Goal: Task Accomplishment & Management: Manage account settings

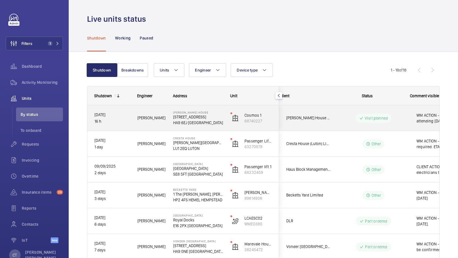
scroll to position [0, 103]
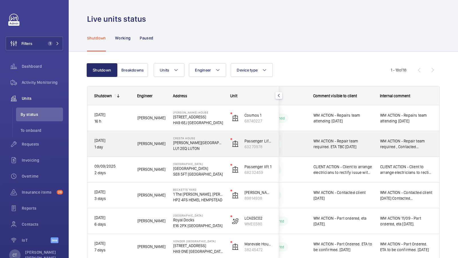
click at [404, 147] on span "WM ACTION - Repair team required , Contacted Jen and Keith ETA TBC. 10.09.25" at bounding box center [407, 143] width 52 height 11
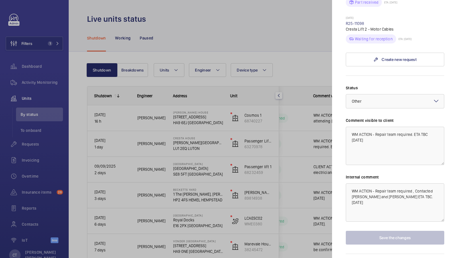
scroll to position [472, 0]
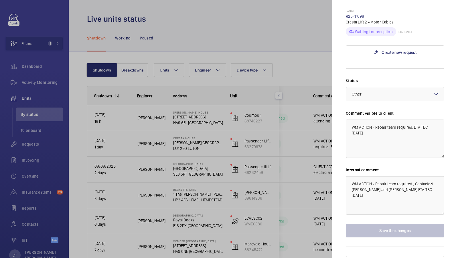
click at [299, 179] on div at bounding box center [229, 129] width 458 height 258
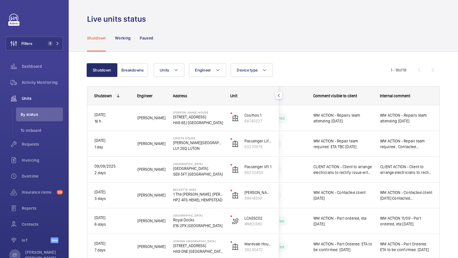
scroll to position [0, 0]
click at [57, 42] on span "1" at bounding box center [53, 43] width 14 height 5
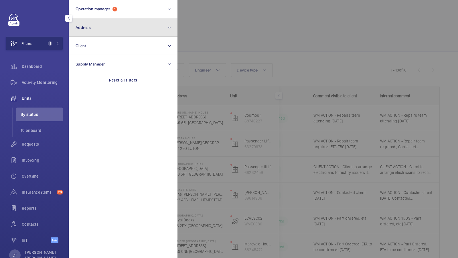
click at [99, 26] on button "Address" at bounding box center [123, 27] width 109 height 18
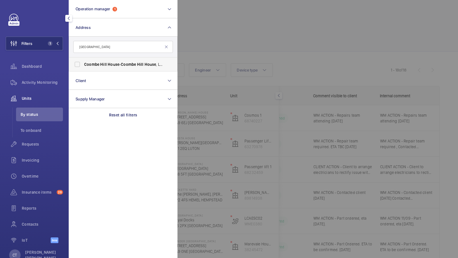
type input "coombe hill house"
click at [93, 63] on span "Coombe" at bounding box center [91, 64] width 15 height 5
click at [83, 63] on input "Coombe Hill House - Coombe Hill House , LONDON SW20 0RH" at bounding box center [77, 64] width 11 height 11
checkbox input "true"
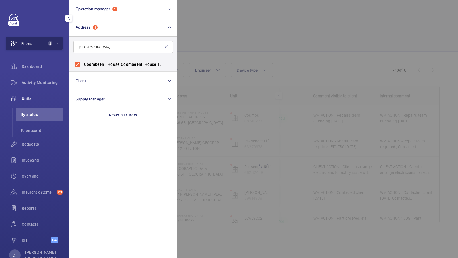
click at [47, 41] on button "Filters 2" at bounding box center [34, 44] width 57 height 14
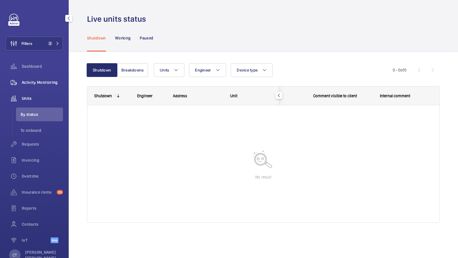
click at [41, 84] on span "Activity Monitoring" at bounding box center [42, 83] width 41 height 6
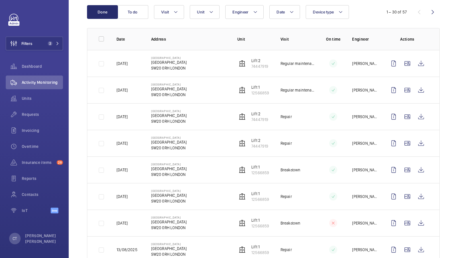
scroll to position [59, 0]
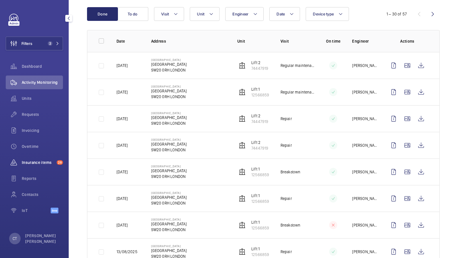
click at [37, 158] on div "Insurance items 28" at bounding box center [34, 163] width 57 height 14
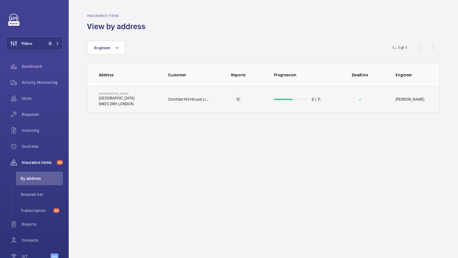
click at [173, 103] on td "Coombe Hill House Limited" at bounding box center [185, 99] width 53 height 27
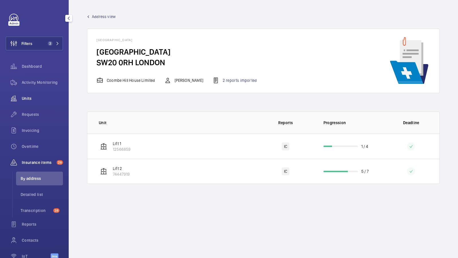
click at [34, 96] on span "Units" at bounding box center [42, 99] width 41 height 6
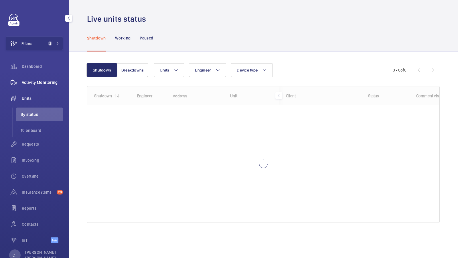
click at [21, 82] on wm-front-icon-button at bounding box center [14, 83] width 16 height 14
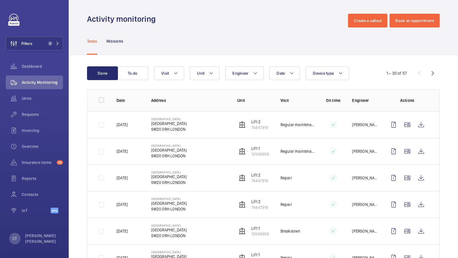
scroll to position [58, 0]
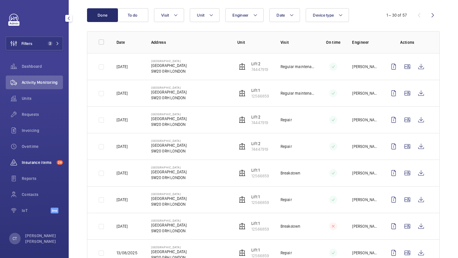
click at [36, 162] on span "Insurance items" at bounding box center [38, 163] width 33 height 6
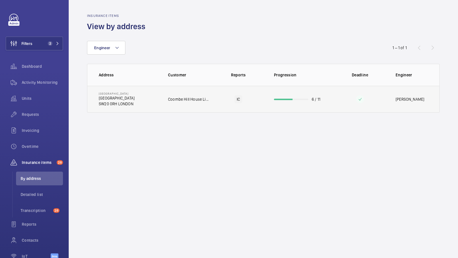
click at [151, 103] on td "Coombe Hill House Coombe Hill House SW20 0RH LONDON" at bounding box center [123, 99] width 72 height 27
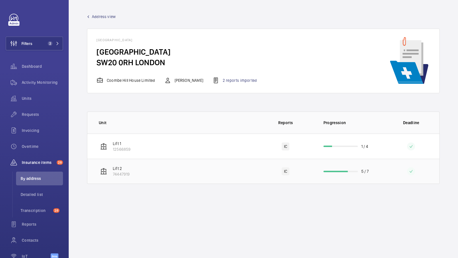
click at [183, 170] on td "Lift 2 74447919" at bounding box center [172, 171] width 170 height 25
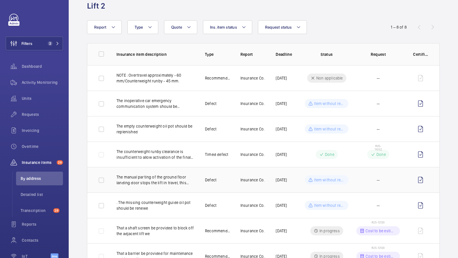
scroll to position [24, 0]
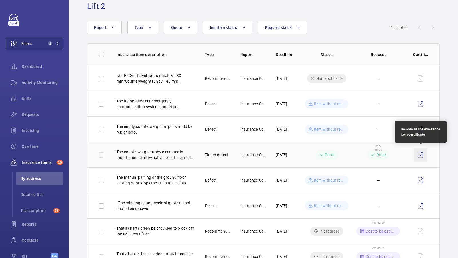
click at [422, 156] on wm-front-icon-button at bounding box center [421, 155] width 14 height 14
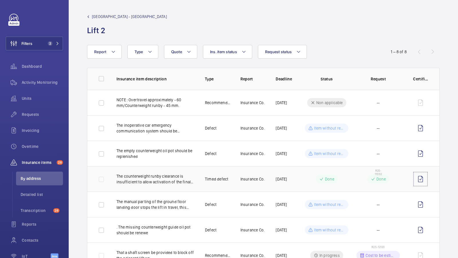
scroll to position [48, 0]
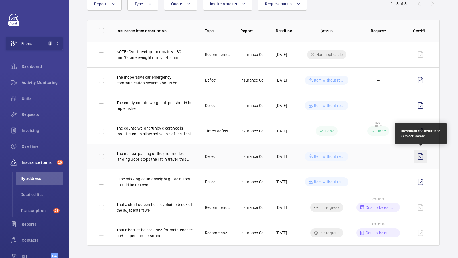
click at [423, 158] on wm-front-icon-button at bounding box center [421, 157] width 14 height 14
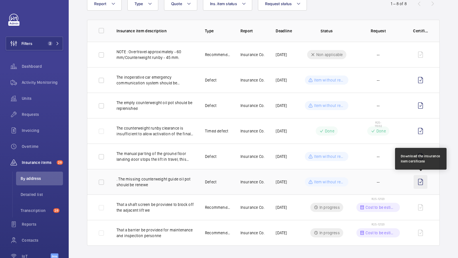
click at [422, 184] on wm-front-icon-button at bounding box center [421, 182] width 14 height 14
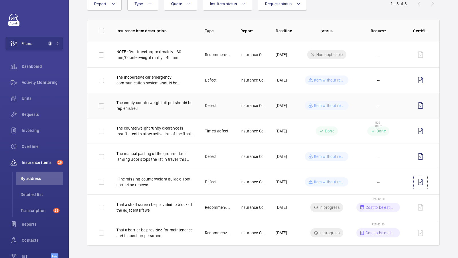
scroll to position [0, 0]
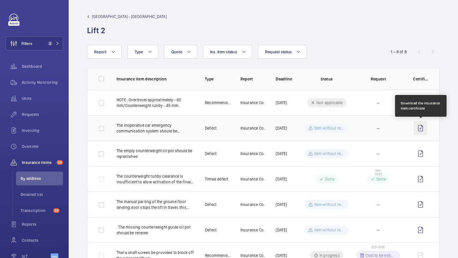
click at [421, 127] on wm-front-icon-button at bounding box center [421, 128] width 14 height 14
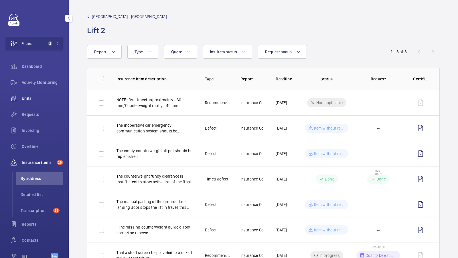
click at [29, 96] on span "Units" at bounding box center [42, 99] width 41 height 6
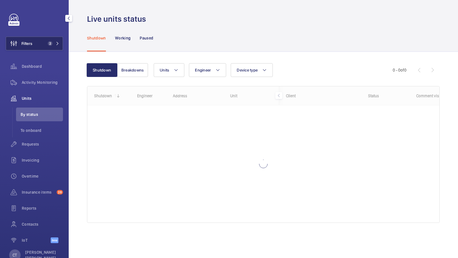
click at [47, 40] on button "Filters 2" at bounding box center [34, 44] width 57 height 14
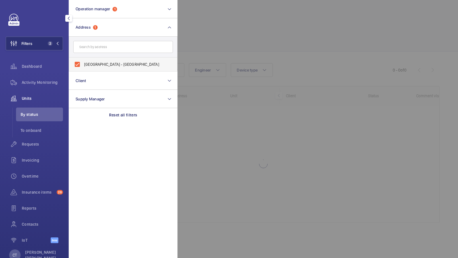
click at [93, 66] on span "Coombe Hill House - Coombe Hill House, LONDON SW20 0RH" at bounding box center [123, 65] width 79 height 6
click at [83, 66] on input "Coombe Hill House - Coombe Hill House, LONDON SW20 0RH" at bounding box center [77, 64] width 11 height 11
checkbox input "false"
click at [46, 45] on span "1" at bounding box center [49, 43] width 7 height 5
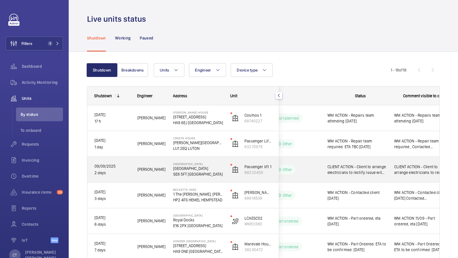
scroll to position [0, 103]
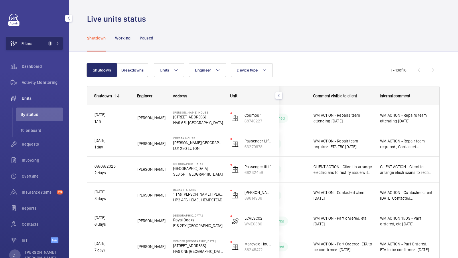
click at [38, 43] on button "Filters 1" at bounding box center [34, 44] width 57 height 14
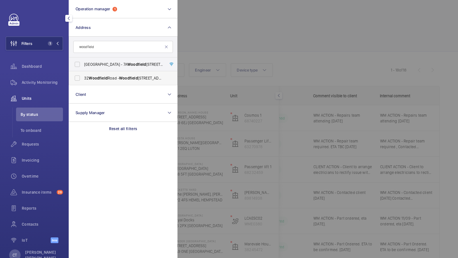
type input "woodfield"
click at [110, 78] on span "32 Woodfield Road - Woodfield Road, ALTRINCHAM WA14 4RB" at bounding box center [123, 78] width 79 height 6
click at [83, 78] on input "32 Woodfield Road - Woodfield Road, ALTRINCHAM WA14 4RB" at bounding box center [77, 77] width 11 height 11
checkbox input "true"
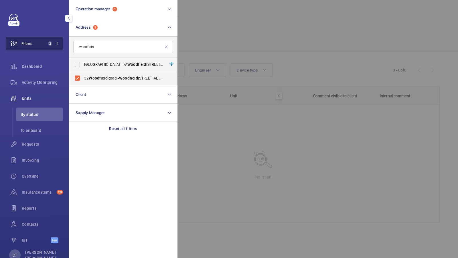
click at [52, 49] on button "Filters 2" at bounding box center [34, 44] width 57 height 14
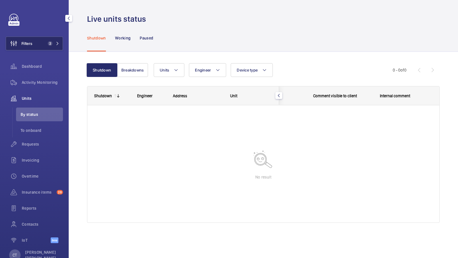
click at [49, 49] on button "Filters 2" at bounding box center [34, 44] width 57 height 14
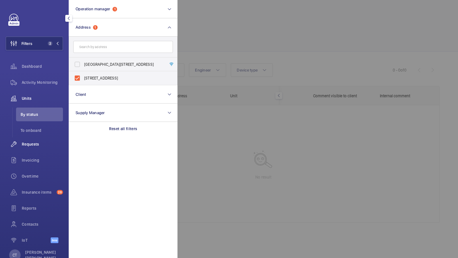
click at [34, 146] on span "Requests" at bounding box center [42, 145] width 41 height 6
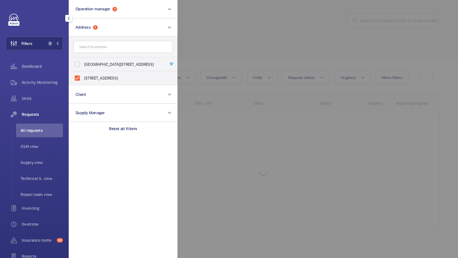
click at [308, 68] on div at bounding box center [407, 129] width 458 height 258
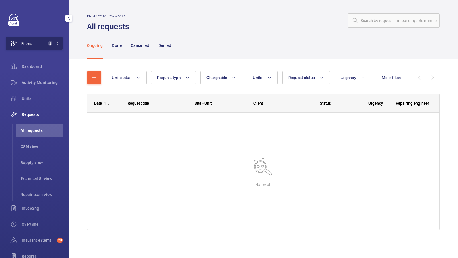
click at [53, 40] on button "Filters 2" at bounding box center [34, 44] width 57 height 14
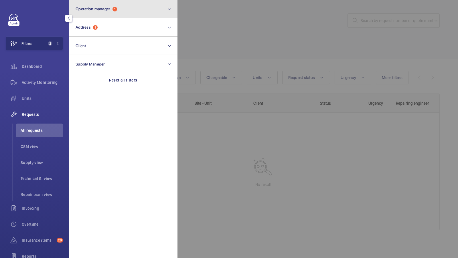
click at [135, 7] on button "Operation manager 1" at bounding box center [123, 9] width 109 height 18
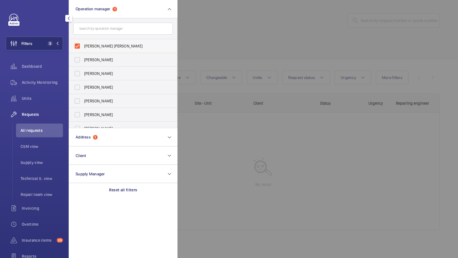
click at [110, 49] on label "[PERSON_NAME] [PERSON_NAME]" at bounding box center [119, 46] width 100 height 14
click at [83, 49] on input "[PERSON_NAME] [PERSON_NAME]" at bounding box center [77, 45] width 11 height 11
checkbox input "false"
click at [38, 41] on button "Filters 1" at bounding box center [34, 44] width 57 height 14
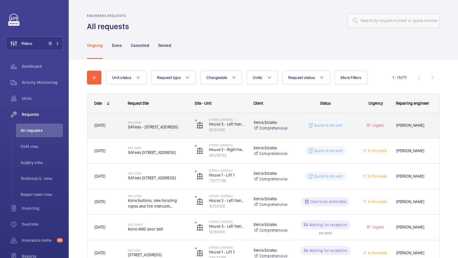
click at [154, 126] on span "SAFeds - [STREET_ADDRESS]" at bounding box center [158, 127] width 60 height 6
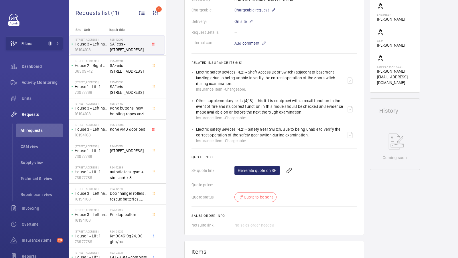
scroll to position [165, 0]
click at [254, 171] on link "Generate quote on SF" at bounding box center [258, 170] width 46 height 9
drag, startPoint x: 232, startPoint y: 84, endPoint x: 196, endPoint y: 72, distance: 38.1
click at [196, 72] on div "Electric safety devices (4;2) - Shaft Access Door Switch (adjacent to basement …" at bounding box center [269, 80] width 147 height 23
copy p "Electric safety devices (4;2) - Shaft Access Door Switch (adjacent to basement …"
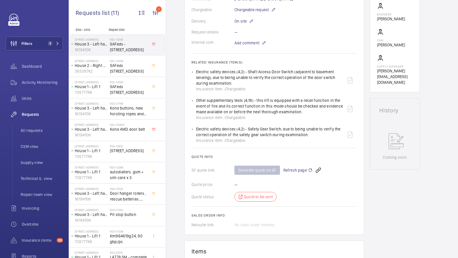
drag, startPoint x: 248, startPoint y: 129, endPoint x: 307, endPoint y: 137, distance: 58.7
click at [307, 137] on div "Electric safety devices (4;2) - Safety Gear Switch; due to being unable to veri…" at bounding box center [269, 134] width 147 height 17
copy p "Safety Gear Switch; due to being unable to verify the correct operation of the …"
click at [266, 110] on div "Other supplementary tests (4;18) - this lift is equipped with a recall function…" at bounding box center [269, 109] width 147 height 23
drag, startPoint x: 303, startPoint y: 112, endPoint x: 257, endPoint y: 101, distance: 47.1
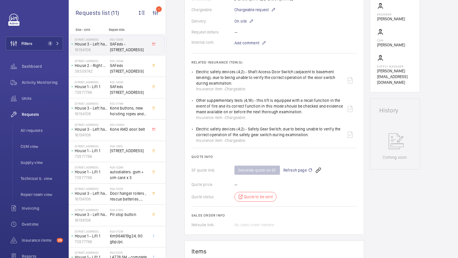
click at [257, 101] on div "Other supplementary tests (4;18) - this lift is equipped with a recall function…" at bounding box center [269, 109] width 147 height 23
copy p "this lift is equipped with a recall function in the event of fire and its corre…"
click at [124, 69] on span "SAFeds [STREET_ADDRESS]" at bounding box center [129, 68] width 38 height 11
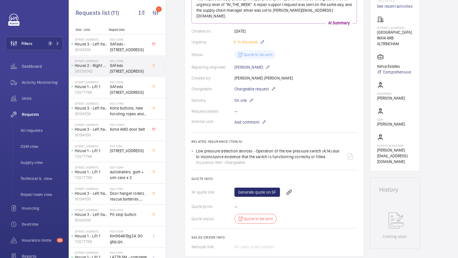
scroll to position [97, 0]
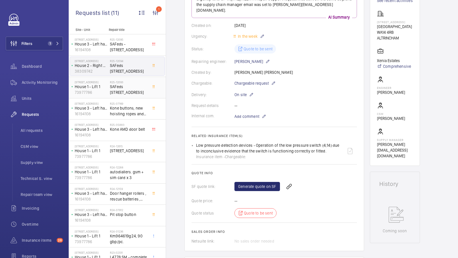
click at [129, 85] on span "SAFeds [STREET_ADDRESS]" at bounding box center [129, 89] width 38 height 11
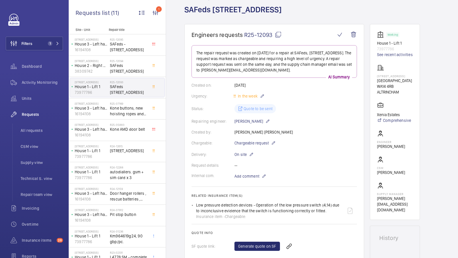
scroll to position [58, 0]
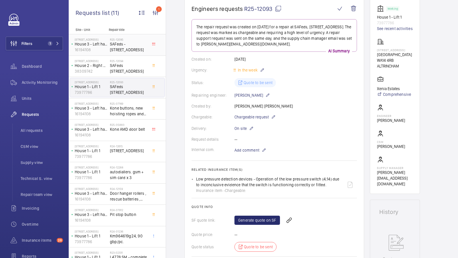
click at [131, 51] on span "SAFeds - [STREET_ADDRESS]" at bounding box center [129, 46] width 38 height 11
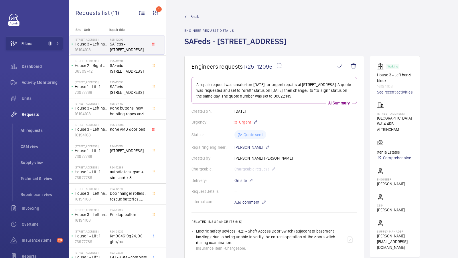
click at [299, 159] on div "Created by: Connor Tarpey" at bounding box center [275, 159] width 166 height 6
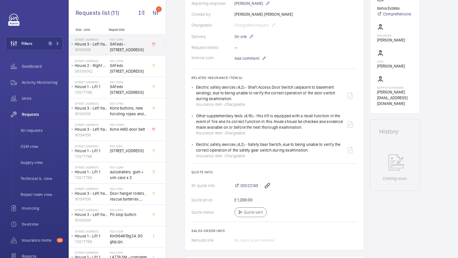
scroll to position [145, 0]
click at [132, 95] on div "R25-12093 SAFeds 32 Woodfield Road" at bounding box center [129, 89] width 38 height 17
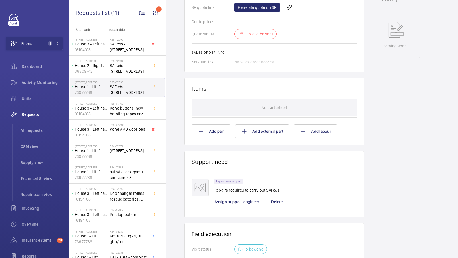
scroll to position [275, 0]
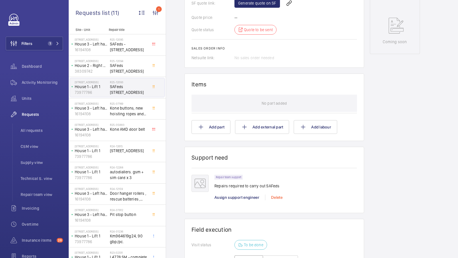
click at [274, 197] on div "Delete" at bounding box center [276, 198] width 23 height 6
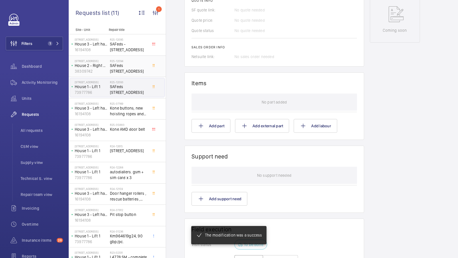
scroll to position [293, 0]
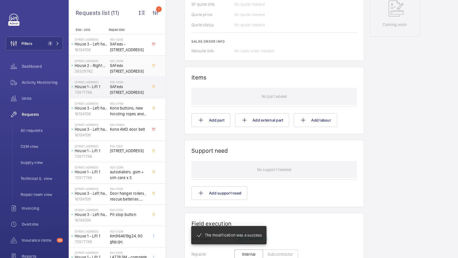
click at [126, 72] on span "SAFeds [STREET_ADDRESS]" at bounding box center [129, 68] width 38 height 11
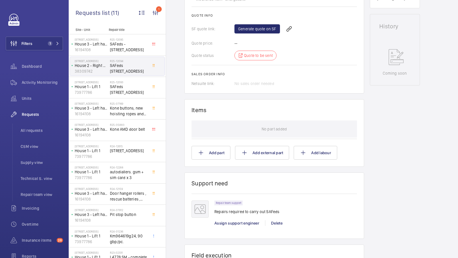
scroll to position [320, 0]
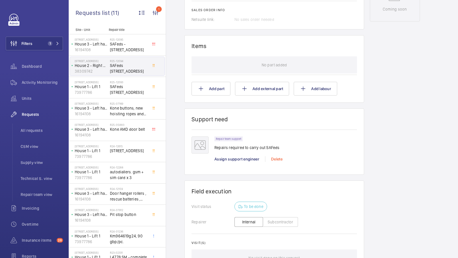
click at [276, 156] on div "Delete" at bounding box center [276, 159] width 23 height 6
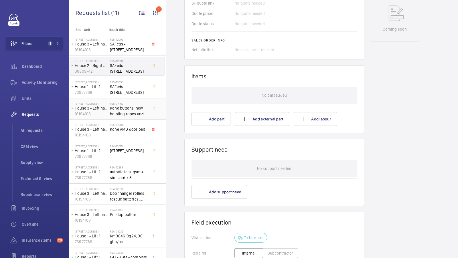
scroll to position [292, 0]
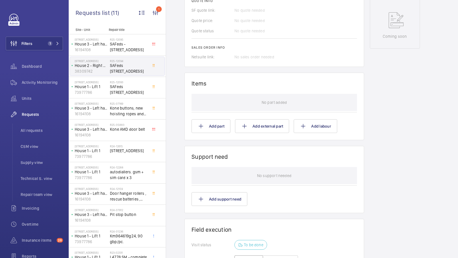
click at [126, 56] on div "32 Woodfield Road House 2 - Right hand block kone mono 38309742 R25-12094 SAFed…" at bounding box center [117, 66] width 97 height 21
click at [129, 45] on span "SAFeds - [STREET_ADDRESS]" at bounding box center [129, 46] width 38 height 11
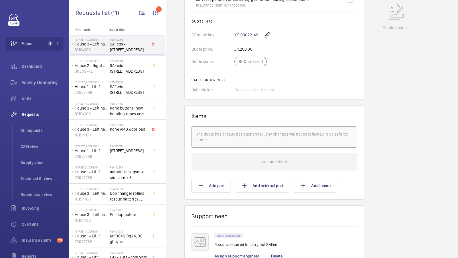
scroll to position [405, 0]
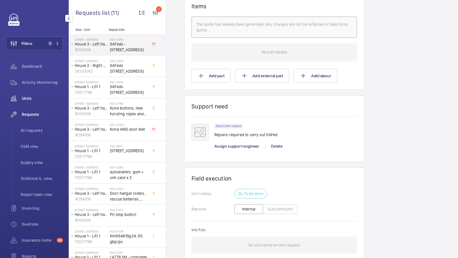
click at [32, 97] on span "Units" at bounding box center [42, 99] width 41 height 6
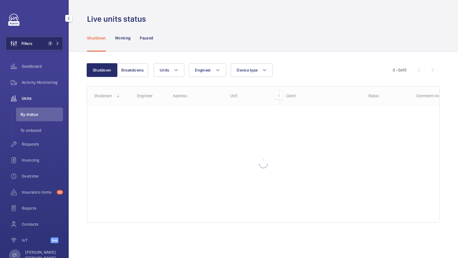
click at [54, 44] on span "1" at bounding box center [53, 43] width 14 height 5
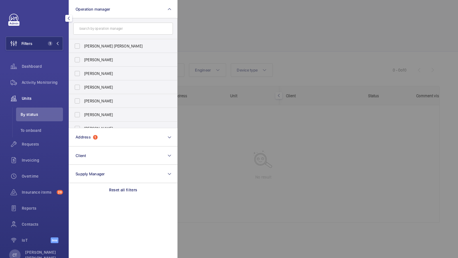
click at [227, 50] on div at bounding box center [407, 129] width 458 height 258
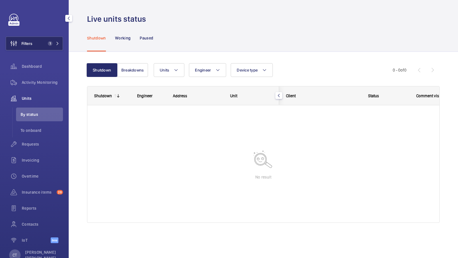
click at [47, 38] on button "Filters 1" at bounding box center [34, 44] width 57 height 14
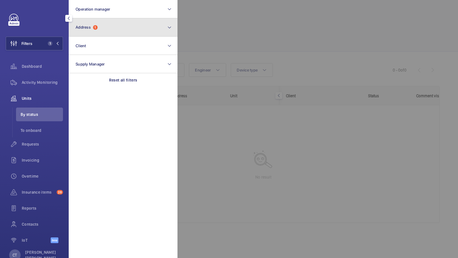
click at [124, 32] on button "Address 1" at bounding box center [123, 27] width 109 height 18
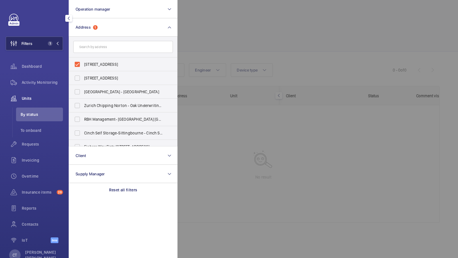
click at [50, 46] on button "Filters 1" at bounding box center [34, 44] width 57 height 14
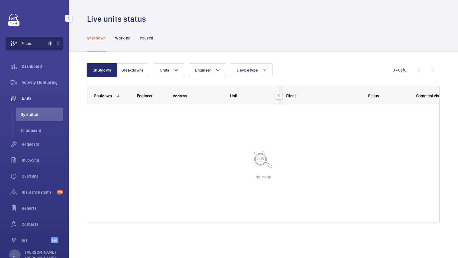
click at [60, 41] on button "Filters 1" at bounding box center [34, 44] width 57 height 14
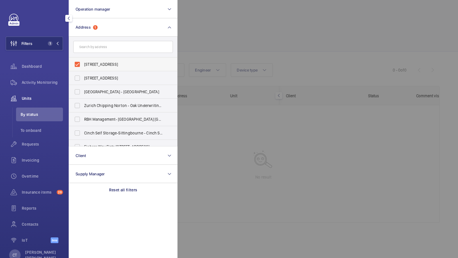
click at [120, 67] on label "32 Woodfield Road - Woodfield Road, ALTRINCHAM WA14 4RB" at bounding box center [119, 65] width 100 height 14
click at [83, 67] on input "32 Woodfield Road - Woodfield Road, ALTRINCHAM WA14 4RB" at bounding box center [77, 64] width 11 height 11
checkbox input "false"
click at [99, 50] on input "text" at bounding box center [123, 47] width 100 height 12
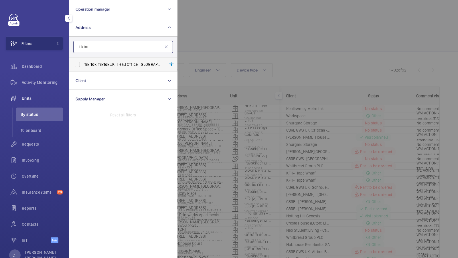
type input "tik tok"
click at [99, 65] on span "Tik Tok - Tik Tok UK- Head Office, LONDON EC1A 9HP" at bounding box center [123, 65] width 79 height 6
click at [83, 65] on input "Tik Tok - Tik Tok UK- Head Office, LONDON EC1A 9HP" at bounding box center [77, 64] width 11 height 11
checkbox input "true"
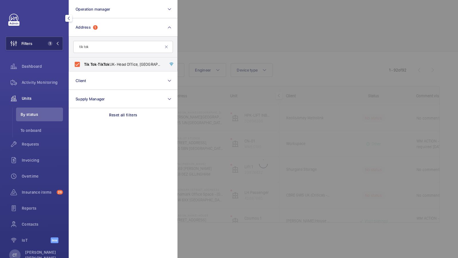
click at [60, 42] on button "Filters 1" at bounding box center [34, 44] width 57 height 14
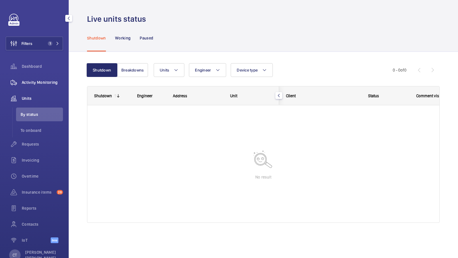
click at [30, 83] on span "Activity Monitoring" at bounding box center [42, 83] width 41 height 6
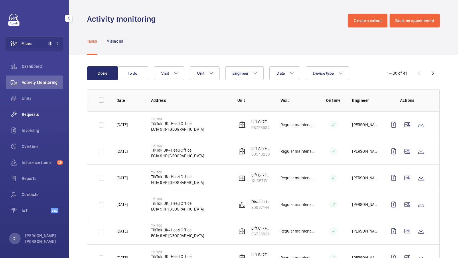
click at [38, 116] on span "Requests" at bounding box center [42, 115] width 41 height 6
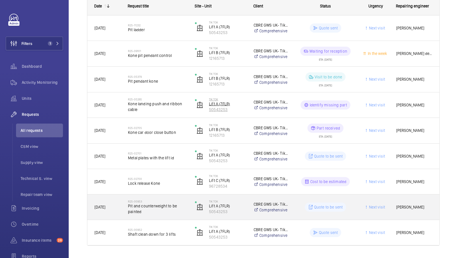
scroll to position [112, 0]
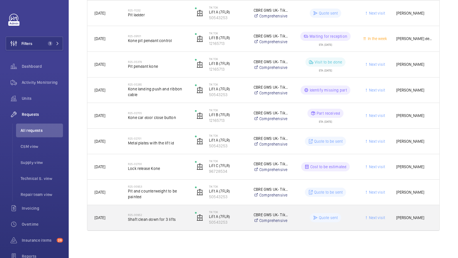
click at [167, 217] on span "Shaft clean down for 3 lifts" at bounding box center [158, 220] width 60 height 6
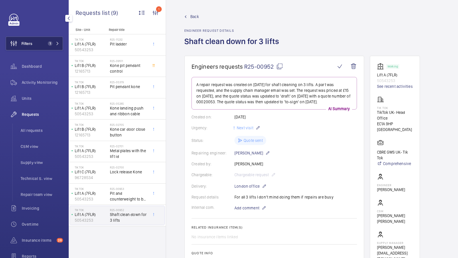
click at [42, 42] on button "Filters 1" at bounding box center [34, 44] width 57 height 14
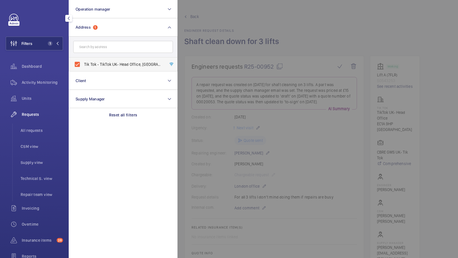
click at [116, 62] on span "Tik Tok - TikTok UK- Head Office, LONDON EC1A 9HP" at bounding box center [123, 65] width 79 height 6
click at [83, 62] on input "Tik Tok - TikTok UK- Head Office, LONDON EC1A 9HP" at bounding box center [77, 64] width 11 height 11
checkbox input "false"
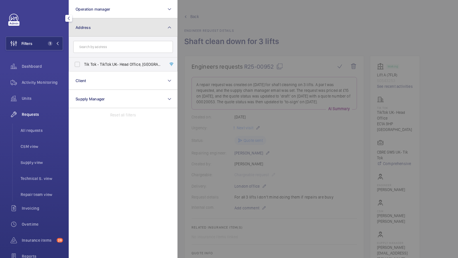
click at [112, 27] on button "Address" at bounding box center [123, 27] width 109 height 18
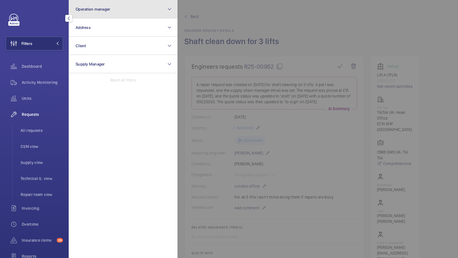
click at [120, 10] on button "Operation manager" at bounding box center [123, 9] width 109 height 18
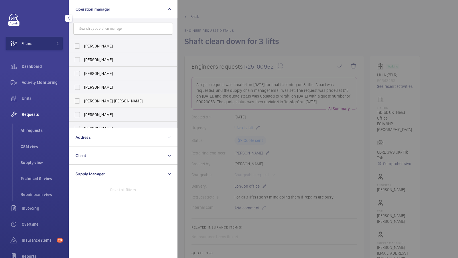
click at [97, 100] on span "[PERSON_NAME] [PERSON_NAME]" at bounding box center [123, 101] width 79 height 6
click at [83, 100] on input "[PERSON_NAME] [PERSON_NAME]" at bounding box center [77, 100] width 11 height 11
checkbox input "true"
click at [57, 46] on span "1" at bounding box center [53, 43] width 14 height 5
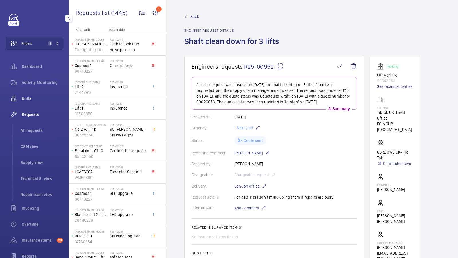
click at [29, 101] on span "Units" at bounding box center [42, 99] width 41 height 6
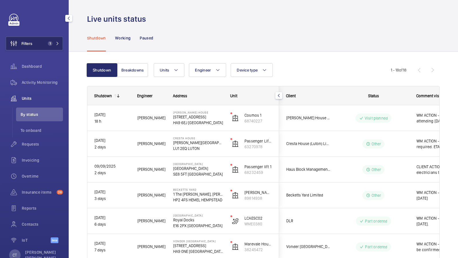
click at [56, 41] on span "1" at bounding box center [53, 43] width 14 height 5
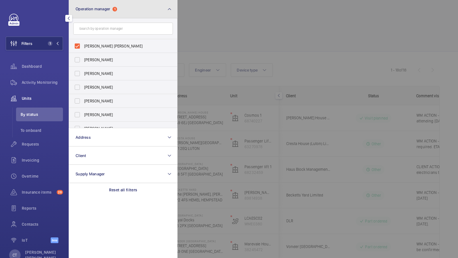
click at [136, 16] on button "Operation manager 1" at bounding box center [123, 9] width 109 height 18
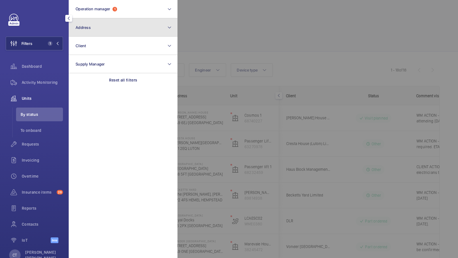
click at [99, 28] on button "Address" at bounding box center [123, 27] width 109 height 18
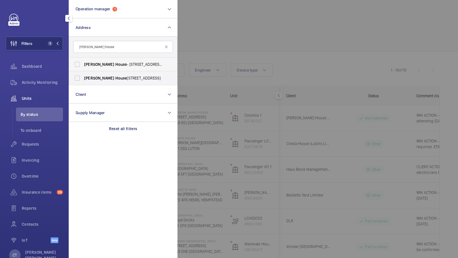
type input "[PERSON_NAME] house"
click at [115, 64] on span "House" at bounding box center [121, 64] width 12 height 5
click at [83, 64] on input "[PERSON_NAME][GEOGRAPHIC_DATA] - [STREET_ADDRESS]" at bounding box center [77, 64] width 11 height 11
click at [96, 70] on label "[PERSON_NAME][GEOGRAPHIC_DATA] - [STREET_ADDRESS]" at bounding box center [119, 65] width 100 height 14
click at [83, 70] on input "[PERSON_NAME][GEOGRAPHIC_DATA] - [STREET_ADDRESS]" at bounding box center [77, 64] width 11 height 11
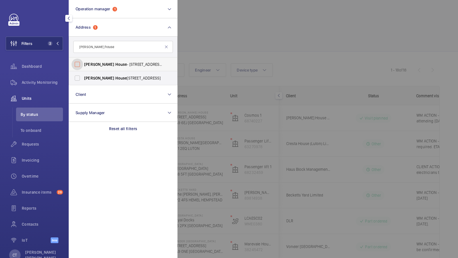
checkbox input "false"
click at [93, 74] on label "[PERSON_NAME][GEOGRAPHIC_DATA] , [STREET_ADDRESS]" at bounding box center [119, 78] width 100 height 14
click at [83, 74] on input "[PERSON_NAME][GEOGRAPHIC_DATA] , [STREET_ADDRESS]" at bounding box center [77, 77] width 11 height 11
checkbox input "true"
click at [94, 66] on span "[PERSON_NAME][GEOGRAPHIC_DATA] - [STREET_ADDRESS]" at bounding box center [123, 65] width 79 height 6
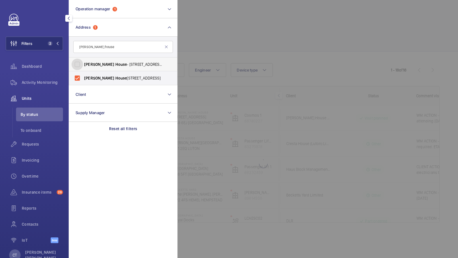
click at [83, 66] on input "[PERSON_NAME][GEOGRAPHIC_DATA] - [STREET_ADDRESS]" at bounding box center [77, 64] width 11 height 11
checkbox input "true"
click at [60, 46] on button "Filters 3" at bounding box center [34, 44] width 57 height 14
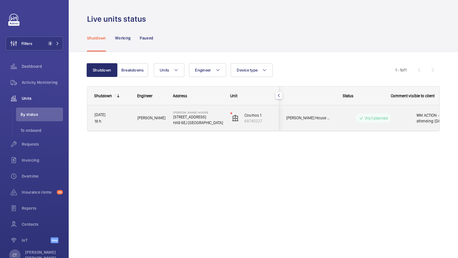
scroll to position [0, 103]
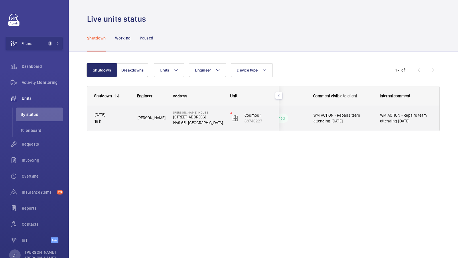
click at [408, 119] on span "WM ACTION - Repairs team attending 12.09.25" at bounding box center [407, 118] width 52 height 11
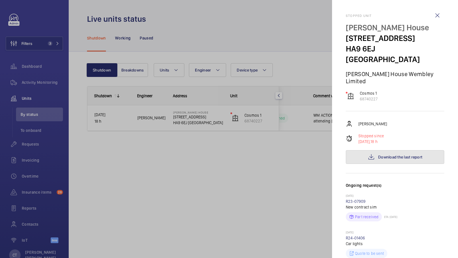
click at [402, 155] on span "Download the last report" at bounding box center [401, 157] width 44 height 5
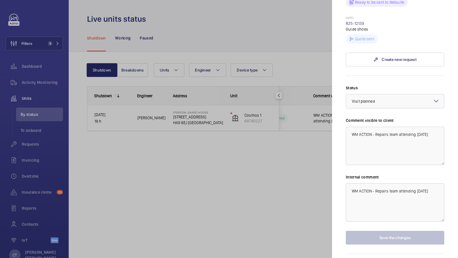
scroll to position [311, 0]
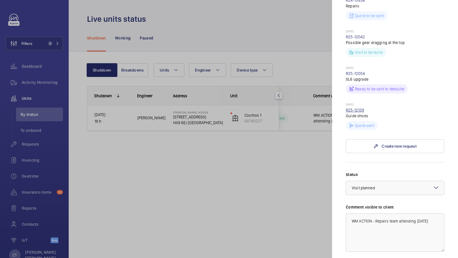
click at [355, 108] on link "R25-12139" at bounding box center [355, 110] width 19 height 5
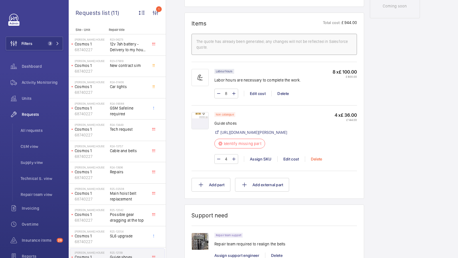
scroll to position [323, 0]
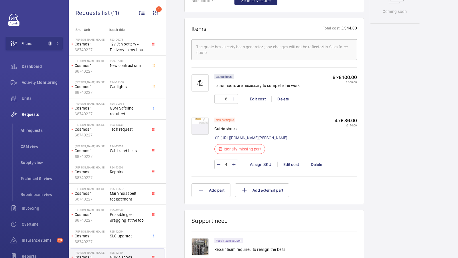
click at [200, 122] on img at bounding box center [200, 126] width 17 height 17
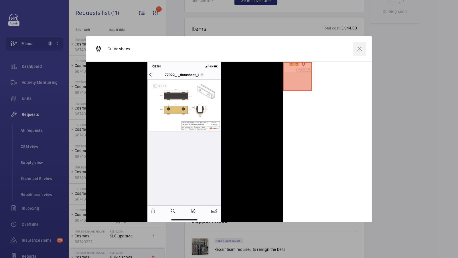
click at [358, 50] on wm-front-icon-button at bounding box center [360, 49] width 14 height 14
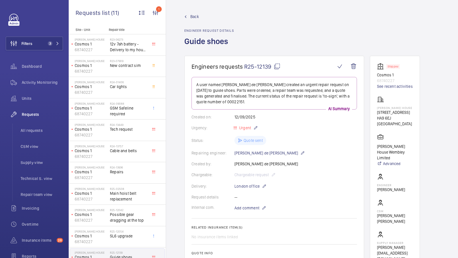
scroll to position [45, 0]
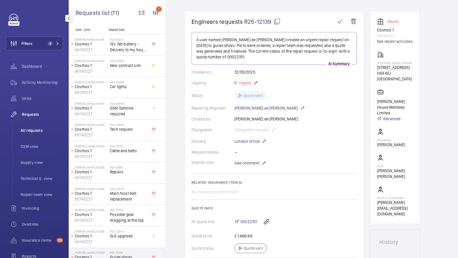
click at [41, 132] on span "All requests" at bounding box center [42, 131] width 42 height 6
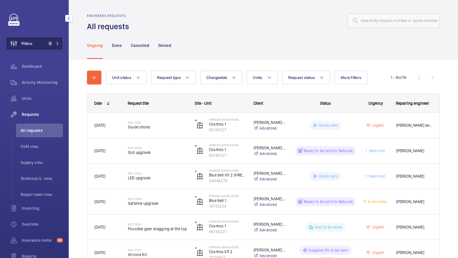
click at [58, 44] on mat-icon at bounding box center [57, 43] width 3 height 3
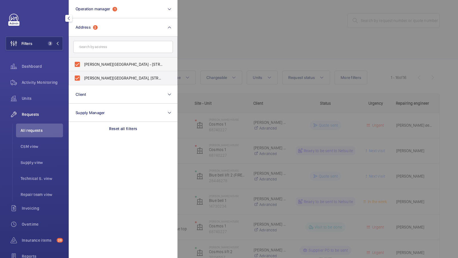
click at [92, 68] on label "[PERSON_NAME][GEOGRAPHIC_DATA] - [STREET_ADDRESS]" at bounding box center [119, 65] width 100 height 14
click at [83, 68] on input "[PERSON_NAME][GEOGRAPHIC_DATA] - [STREET_ADDRESS]" at bounding box center [77, 64] width 11 height 11
checkbox input "false"
click at [88, 79] on span "[PERSON_NAME][GEOGRAPHIC_DATA], [STREET_ADDRESS]" at bounding box center [123, 78] width 79 height 6
click at [83, 79] on input "[PERSON_NAME][GEOGRAPHIC_DATA], [STREET_ADDRESS]" at bounding box center [77, 77] width 11 height 11
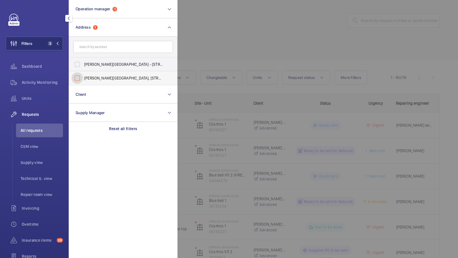
checkbox input "false"
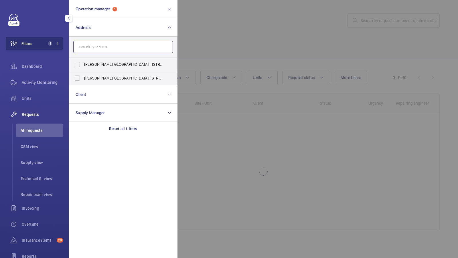
click at [103, 42] on input "text" at bounding box center [123, 47] width 100 height 12
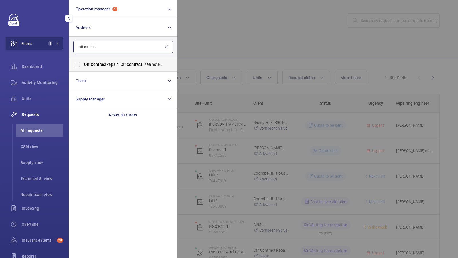
type input "off contract"
click at [85, 60] on label "Off Contract Repair - Off contract - see notes in description, [GEOGRAPHIC_DATA…" at bounding box center [119, 65] width 100 height 14
click at [83, 60] on input "Off Contract Repair - Off contract - see notes in description, [GEOGRAPHIC_DATA…" at bounding box center [77, 64] width 11 height 11
checkbox input "true"
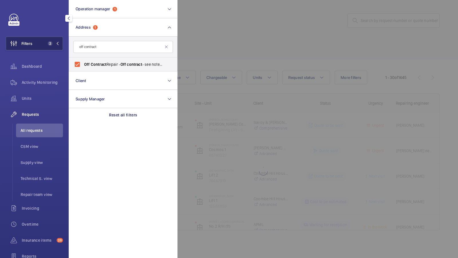
click at [43, 44] on button "Filters 2" at bounding box center [34, 44] width 57 height 14
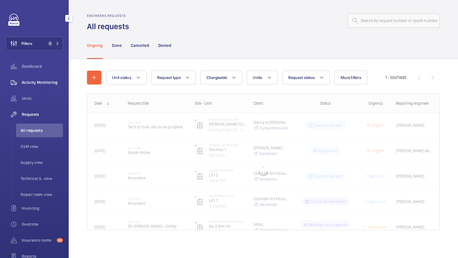
click at [37, 83] on span "Activity Monitoring" at bounding box center [42, 83] width 41 height 6
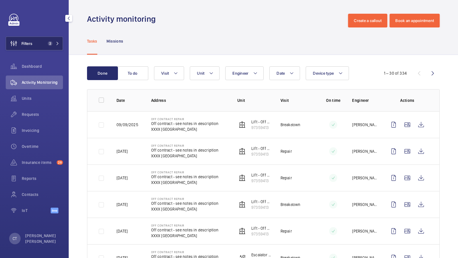
click at [33, 45] on button "Filters 2" at bounding box center [34, 44] width 57 height 14
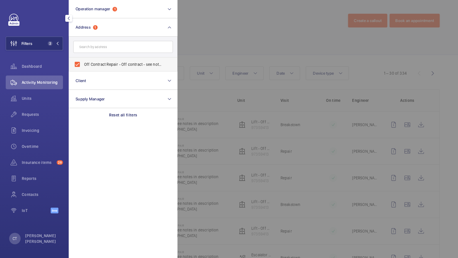
click at [104, 67] on span "Off Contract Repair - Off contract - see notes in description, LONDON XXXX" at bounding box center [123, 65] width 79 height 6
click at [83, 67] on input "Off Contract Repair - Off contract - see notes in description, LONDON XXXX" at bounding box center [77, 64] width 11 height 11
checkbox input "false"
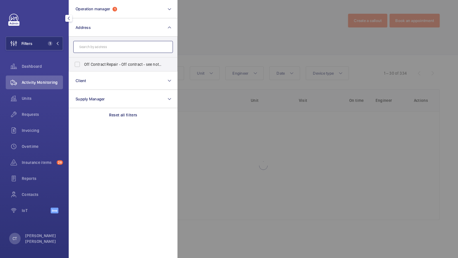
click at [102, 49] on input "text" at bounding box center [123, 47] width 100 height 12
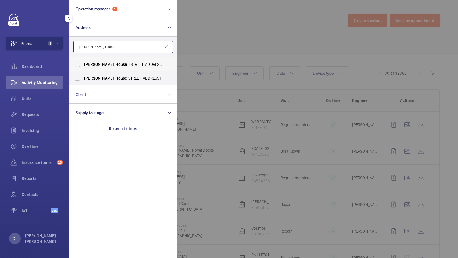
type input "[PERSON_NAME] House"
click at [115, 66] on span "House" at bounding box center [121, 64] width 12 height 5
click at [83, 66] on input "[PERSON_NAME][GEOGRAPHIC_DATA] - [STREET_ADDRESS]" at bounding box center [77, 64] width 11 height 11
checkbox input "true"
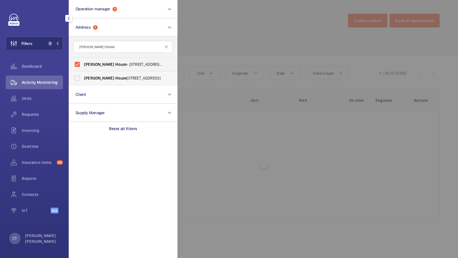
click at [92, 72] on label "[PERSON_NAME][GEOGRAPHIC_DATA] , [STREET_ADDRESS]" at bounding box center [119, 78] width 100 height 14
click at [83, 72] on input "[PERSON_NAME][GEOGRAPHIC_DATA] , [STREET_ADDRESS]" at bounding box center [77, 77] width 11 height 11
checkbox input "true"
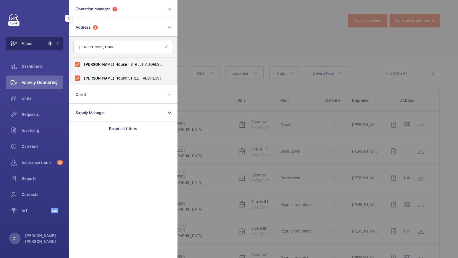
click at [56, 40] on button "Filters 3" at bounding box center [34, 44] width 57 height 14
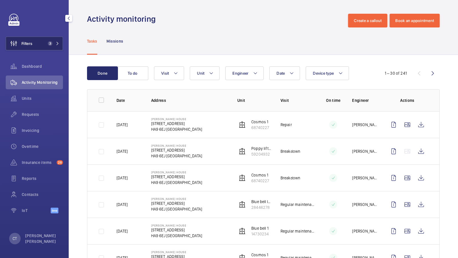
click at [54, 44] on span "3" at bounding box center [53, 43] width 14 height 5
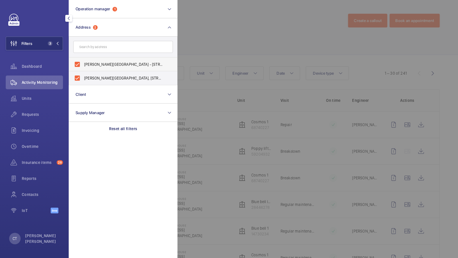
click at [93, 63] on span "[PERSON_NAME][GEOGRAPHIC_DATA] - [STREET_ADDRESS]" at bounding box center [123, 65] width 79 height 6
click at [83, 63] on input "[PERSON_NAME][GEOGRAPHIC_DATA] - [STREET_ADDRESS]" at bounding box center [77, 64] width 11 height 11
checkbox input "false"
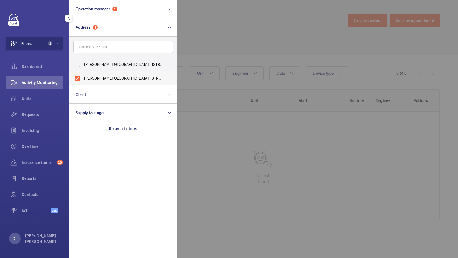
click at [98, 78] on span "[PERSON_NAME][GEOGRAPHIC_DATA], [STREET_ADDRESS]" at bounding box center [123, 78] width 79 height 6
click at [83, 78] on input "[PERSON_NAME][GEOGRAPHIC_DATA], [STREET_ADDRESS]" at bounding box center [77, 77] width 11 height 11
checkbox input "false"
click at [87, 52] on input "text" at bounding box center [123, 47] width 100 height 12
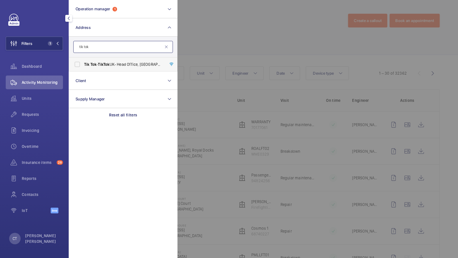
type input "tik tok"
click at [83, 69] on label "Tik Tok - Tik Tok UK- Head Office, LONDON EC1A 9HP" at bounding box center [119, 65] width 100 height 14
click at [83, 69] on input "Tik Tok - Tik Tok UK- Head Office, LONDON EC1A 9HP" at bounding box center [77, 64] width 11 height 11
checkbox input "true"
click at [35, 114] on span "Requests" at bounding box center [42, 115] width 41 height 6
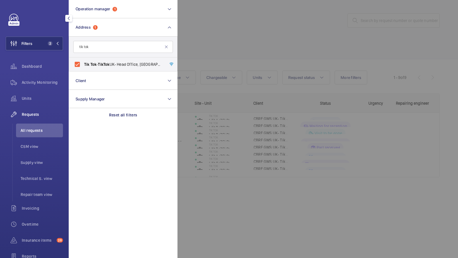
click at [244, 74] on div at bounding box center [407, 129] width 458 height 258
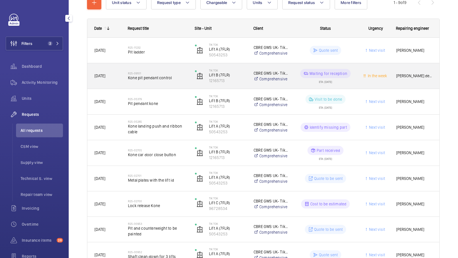
scroll to position [112, 0]
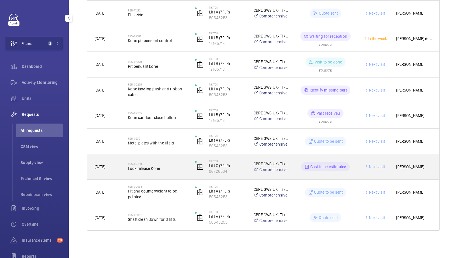
click at [166, 170] on span "Lock release Kone" at bounding box center [158, 169] width 60 height 6
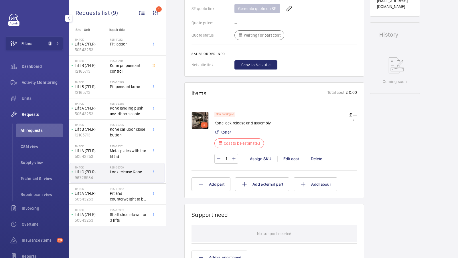
scroll to position [269, 0]
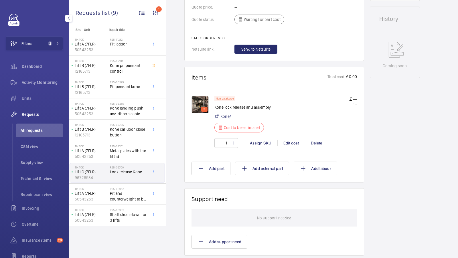
click at [199, 98] on img at bounding box center [200, 104] width 17 height 17
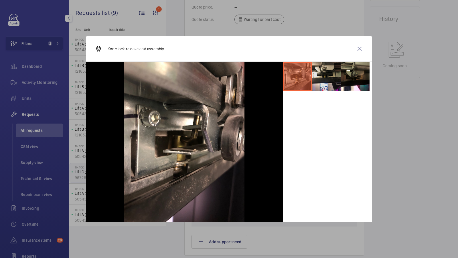
click at [324, 74] on li at bounding box center [326, 76] width 29 height 29
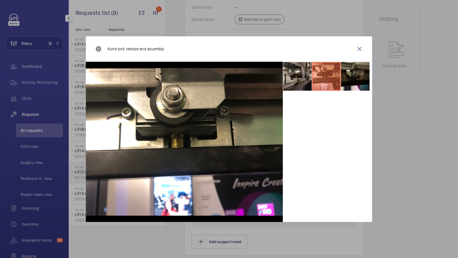
click at [351, 76] on li at bounding box center [355, 76] width 29 height 29
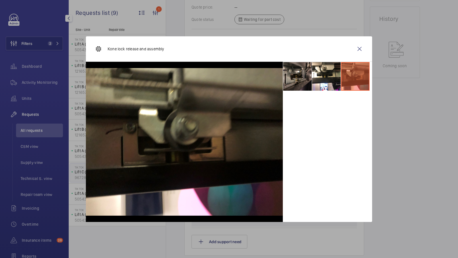
click at [296, 78] on li at bounding box center [297, 76] width 29 height 29
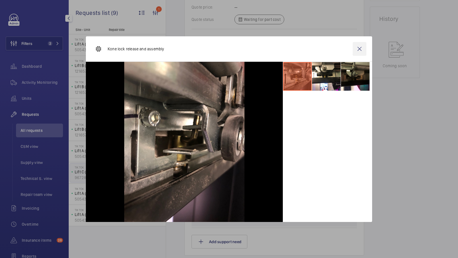
click at [362, 49] on wm-front-icon-button at bounding box center [360, 49] width 14 height 14
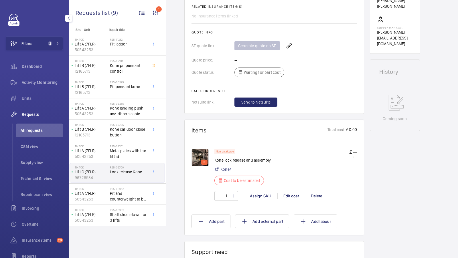
scroll to position [263, 0]
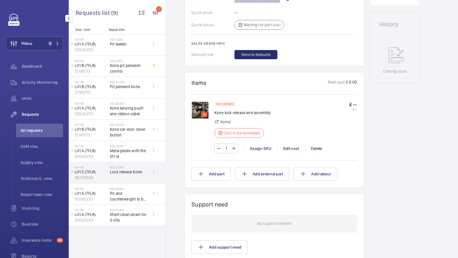
click at [199, 104] on img at bounding box center [200, 110] width 17 height 17
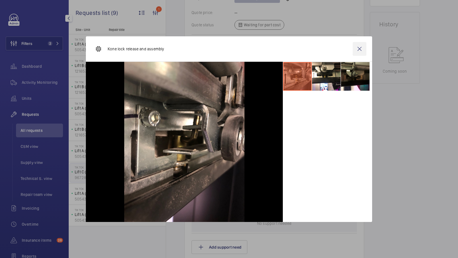
click at [356, 47] on wm-front-icon-button at bounding box center [360, 49] width 14 height 14
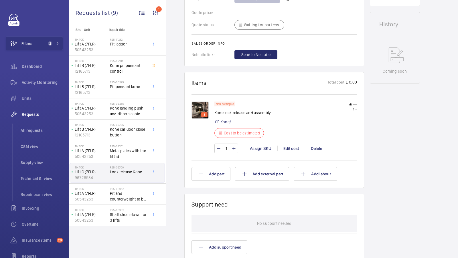
click at [200, 105] on img at bounding box center [200, 110] width 17 height 17
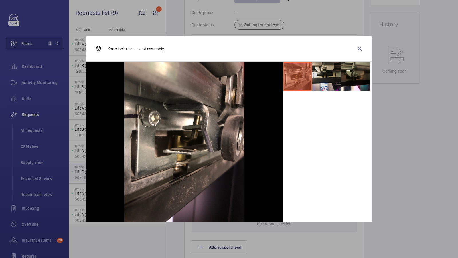
click at [328, 76] on li at bounding box center [326, 76] width 29 height 29
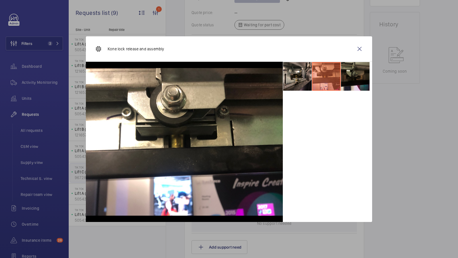
click at [343, 78] on li at bounding box center [355, 76] width 29 height 29
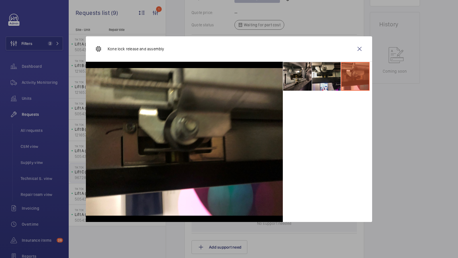
click at [329, 81] on li at bounding box center [326, 76] width 29 height 29
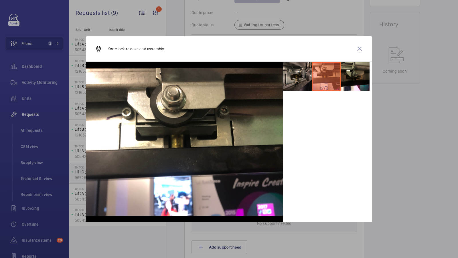
click at [310, 82] on li at bounding box center [297, 76] width 29 height 29
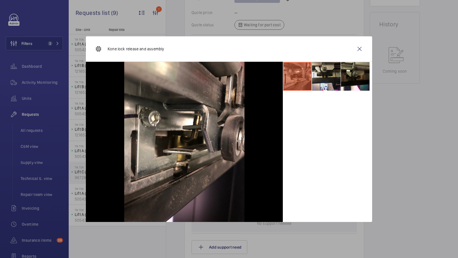
click at [315, 82] on li at bounding box center [326, 76] width 29 height 29
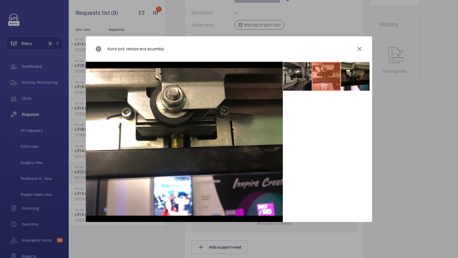
click at [296, 82] on li at bounding box center [297, 76] width 29 height 29
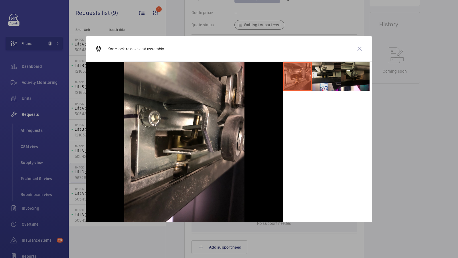
click at [314, 77] on li at bounding box center [326, 76] width 29 height 29
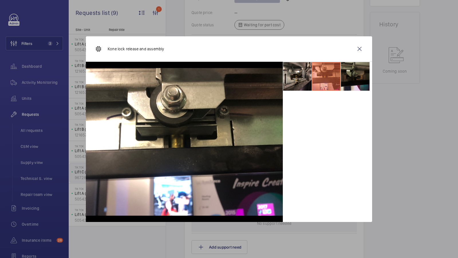
click at [344, 86] on li at bounding box center [355, 76] width 29 height 29
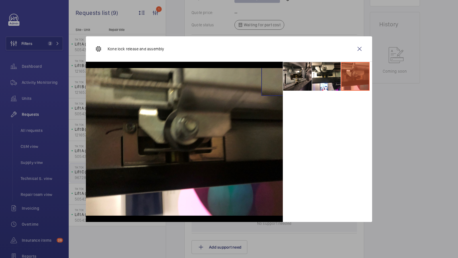
click at [276, 81] on img at bounding box center [184, 142] width 197 height 148
click at [304, 80] on li at bounding box center [297, 76] width 29 height 29
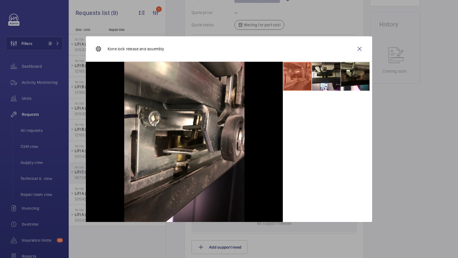
click at [331, 74] on li at bounding box center [326, 76] width 29 height 29
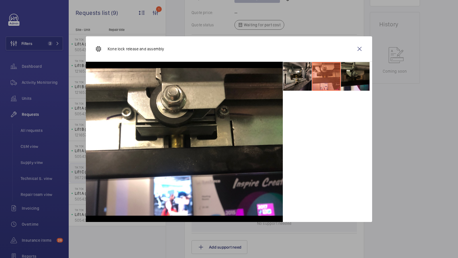
click at [355, 81] on li at bounding box center [355, 76] width 29 height 29
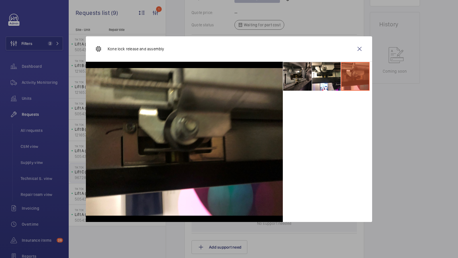
click at [289, 81] on li at bounding box center [297, 76] width 29 height 29
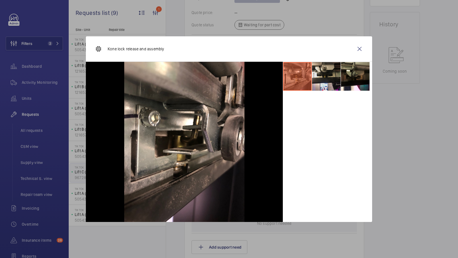
click at [328, 81] on li at bounding box center [326, 76] width 29 height 29
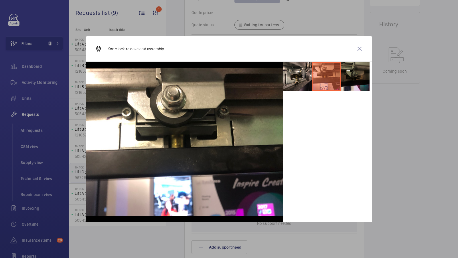
click at [363, 83] on li at bounding box center [355, 76] width 29 height 29
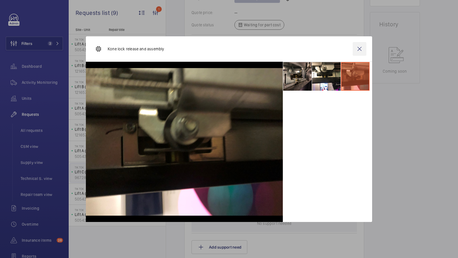
click at [360, 47] on wm-front-icon-button at bounding box center [360, 49] width 14 height 14
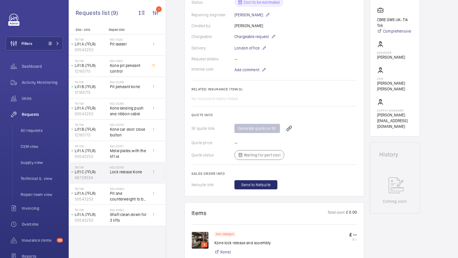
scroll to position [313, 0]
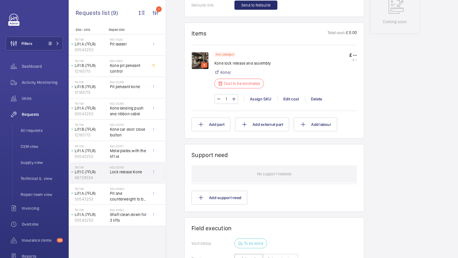
click at [204, 55] on img at bounding box center [200, 60] width 17 height 17
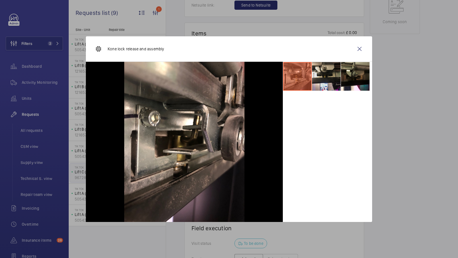
click at [326, 79] on li at bounding box center [326, 76] width 29 height 29
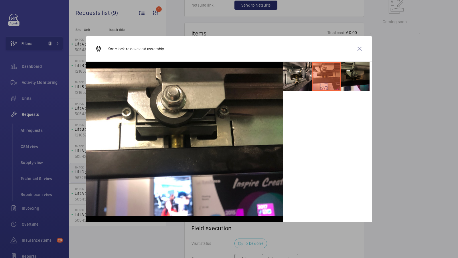
click at [358, 81] on li at bounding box center [355, 76] width 29 height 29
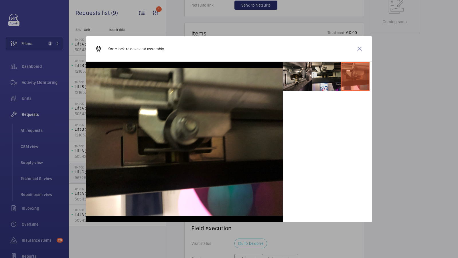
click at [330, 82] on li at bounding box center [326, 76] width 29 height 29
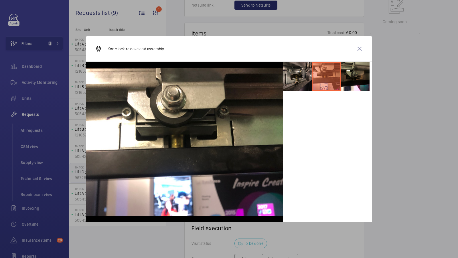
click at [287, 80] on li at bounding box center [297, 76] width 29 height 29
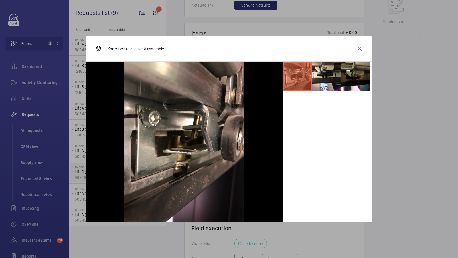
click at [322, 73] on li at bounding box center [326, 76] width 29 height 29
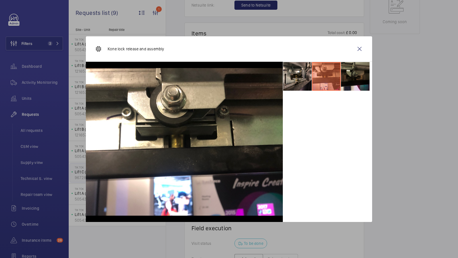
click at [355, 80] on li at bounding box center [355, 76] width 29 height 29
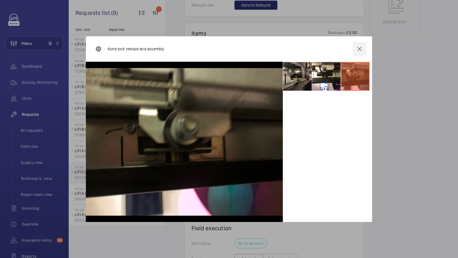
click at [359, 47] on wm-front-icon-button at bounding box center [360, 49] width 14 height 14
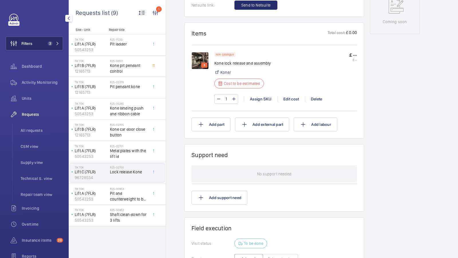
click at [59, 45] on mat-icon at bounding box center [57, 43] width 3 height 3
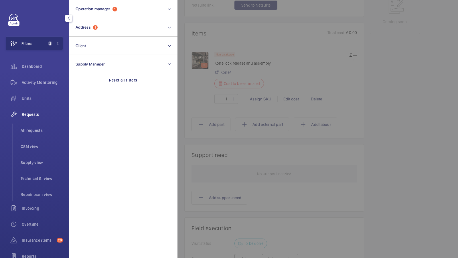
click at [394, 164] on div at bounding box center [407, 129] width 458 height 258
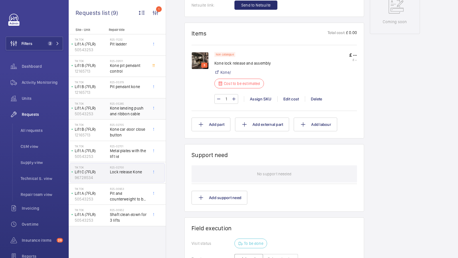
click at [131, 111] on span "Kone landing push and ribbon cable" at bounding box center [129, 110] width 38 height 11
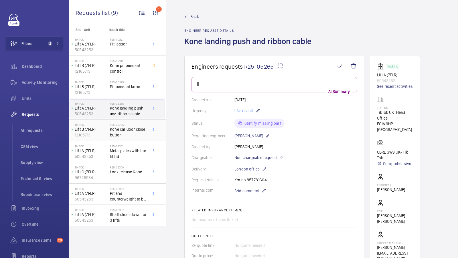
click at [129, 136] on span "Kone car door close button" at bounding box center [129, 132] width 38 height 11
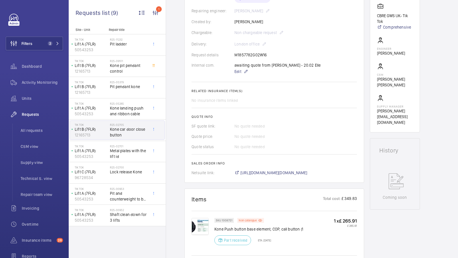
scroll to position [136, 0]
click at [121, 70] on span "Kone pit pendant control" at bounding box center [129, 68] width 38 height 11
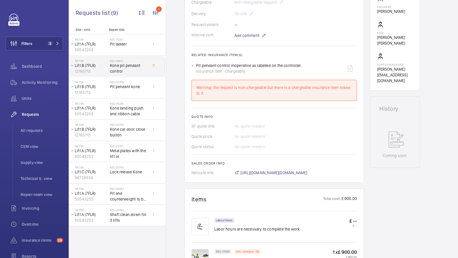
scroll to position [178, 0]
click at [123, 136] on span "Kone car door close button" at bounding box center [129, 132] width 38 height 11
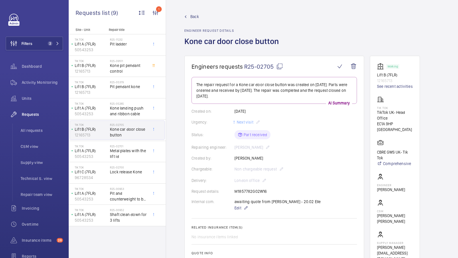
click at [196, 16] on span "Back" at bounding box center [195, 17] width 9 height 6
click at [193, 16] on span "Back" at bounding box center [195, 17] width 9 height 6
click at [28, 139] on ul "All requests CSM view Supply view Technical S. view Repair team view" at bounding box center [37, 163] width 51 height 78
click at [27, 129] on span "All requests" at bounding box center [42, 131] width 42 height 6
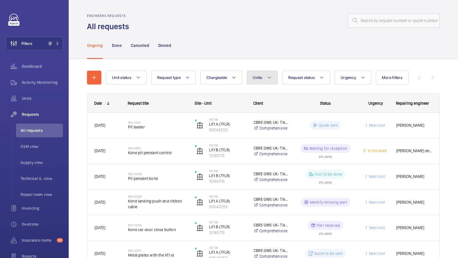
click at [268, 79] on mat-icon at bounding box center [269, 77] width 5 height 7
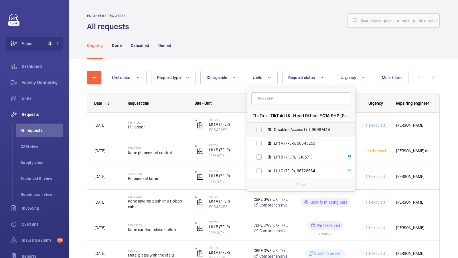
click at [294, 131] on span "Disabled Access Lift, 95987444" at bounding box center [307, 130] width 66 height 6
click at [265, 131] on input "Disabled Access Lift, 95987444" at bounding box center [259, 129] width 11 height 11
checkbox input "true"
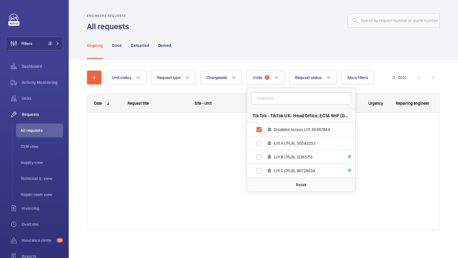
click at [275, 52] on div "Ongoing Done Cancelled Denied" at bounding box center [263, 45] width 353 height 27
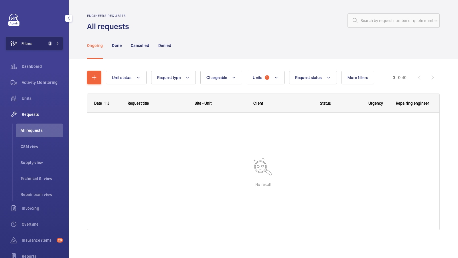
click at [44, 42] on button "Filters 2" at bounding box center [34, 44] width 57 height 14
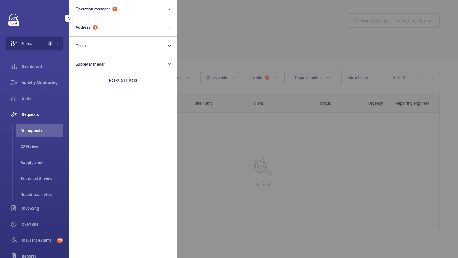
click at [252, 56] on div at bounding box center [407, 129] width 458 height 258
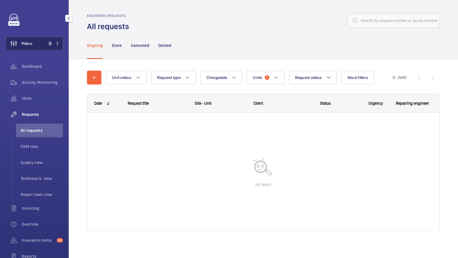
click at [61, 45] on button "Filters 2" at bounding box center [34, 44] width 57 height 14
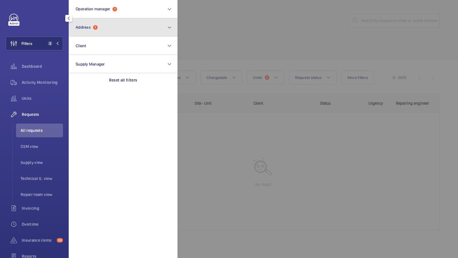
click at [128, 32] on button "Address 1" at bounding box center [123, 27] width 109 height 18
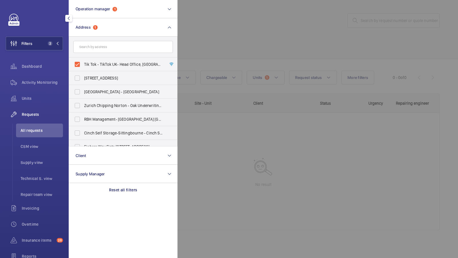
click at [247, 49] on div at bounding box center [407, 129] width 458 height 258
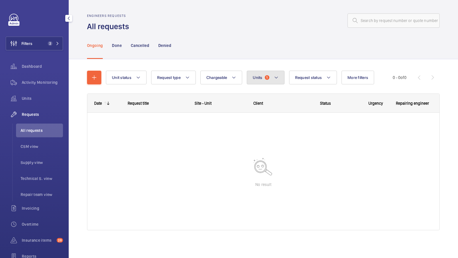
click at [259, 78] on span "Units" at bounding box center [257, 77] width 9 height 5
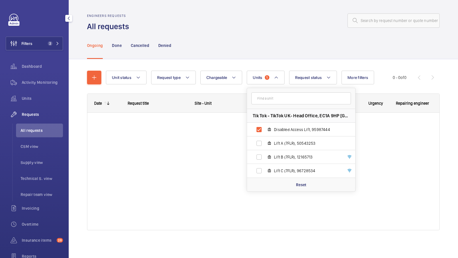
click at [258, 62] on div "Unit status Request type Chargeable Units 1 Tik Tok - TikTok UK- Head Office, E…" at bounding box center [263, 153] width 353 height 183
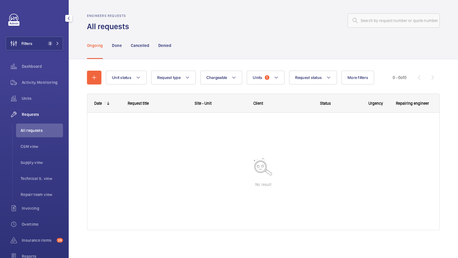
click at [255, 66] on div "Unit status Request type Chargeable Units 1 Request status More filters Urgency…" at bounding box center [263, 153] width 353 height 183
click at [269, 73] on button "Units 1" at bounding box center [266, 78] width 38 height 14
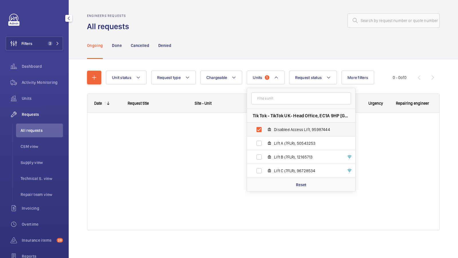
click at [294, 132] on span "Disabled Access Lift, 95987444" at bounding box center [307, 130] width 66 height 6
click at [265, 132] on input "Disabled Access Lift, 95987444" at bounding box center [259, 129] width 11 height 11
checkbox input "false"
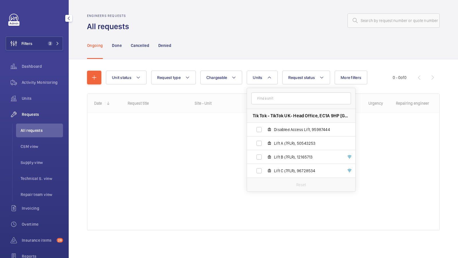
click at [246, 65] on div "Unit status Request type Chargeable Units Tik Tok - TikTok UK- Head Office, EC1…" at bounding box center [263, 153] width 353 height 183
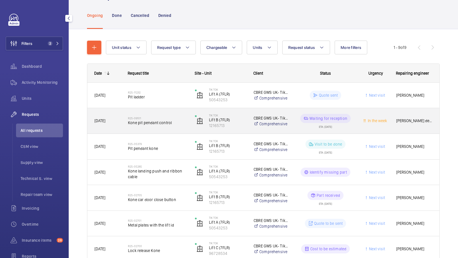
scroll to position [33, 0]
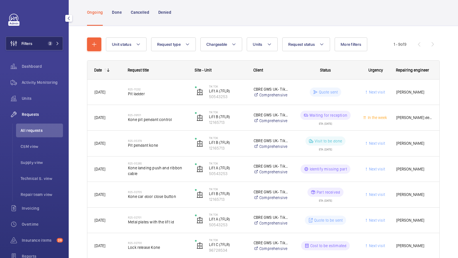
click at [60, 47] on button "Filters 2" at bounding box center [34, 44] width 57 height 14
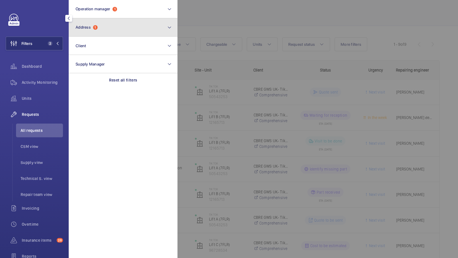
click at [132, 26] on button "Address 1" at bounding box center [123, 27] width 109 height 18
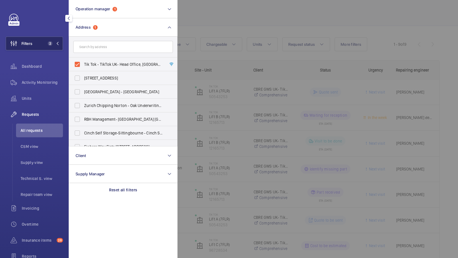
click at [47, 44] on span "2" at bounding box center [49, 43] width 7 height 5
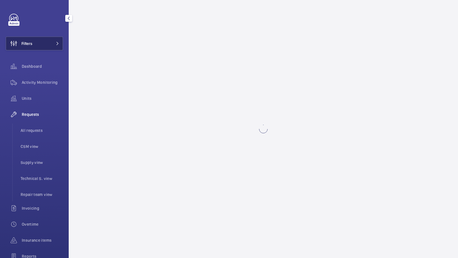
click at [42, 44] on button "Filters" at bounding box center [34, 44] width 57 height 14
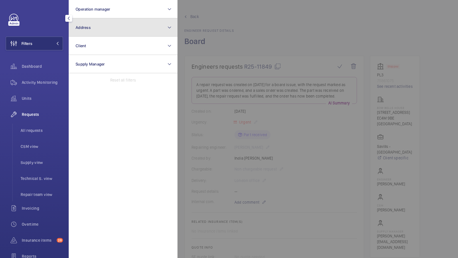
click at [139, 30] on button "Address" at bounding box center [123, 27] width 109 height 18
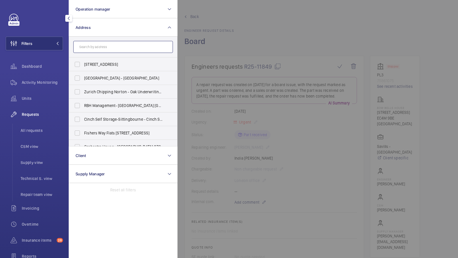
click at [116, 48] on input "text" at bounding box center [123, 47] width 100 height 12
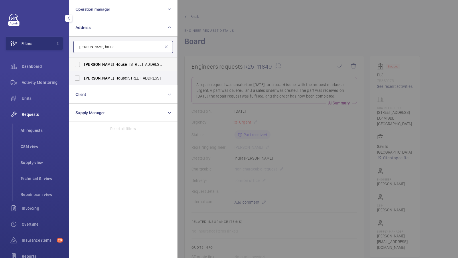
type input "[PERSON_NAME] house"
click at [115, 63] on span "House" at bounding box center [121, 64] width 12 height 5
click at [83, 63] on input "[PERSON_NAME][GEOGRAPHIC_DATA] - [STREET_ADDRESS]" at bounding box center [77, 64] width 11 height 11
checkbox input "true"
click at [94, 79] on span "[PERSON_NAME][GEOGRAPHIC_DATA] , [STREET_ADDRESS]" at bounding box center [123, 78] width 79 height 6
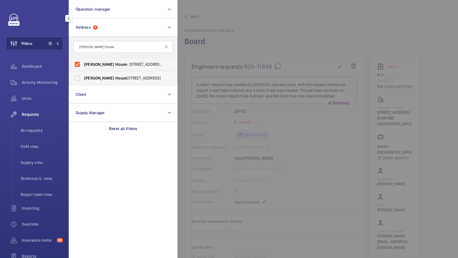
click at [83, 79] on input "[PERSON_NAME][GEOGRAPHIC_DATA] , [STREET_ADDRESS]" at bounding box center [77, 77] width 11 height 11
checkbox input "true"
click at [54, 46] on button "Filters 2" at bounding box center [34, 44] width 57 height 14
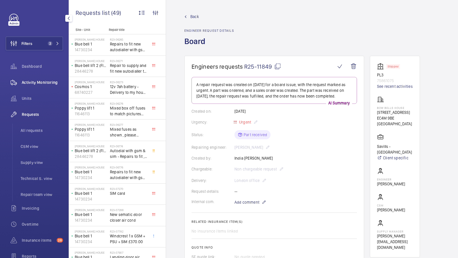
click at [52, 82] on span "Activity Monitoring" at bounding box center [42, 83] width 41 height 6
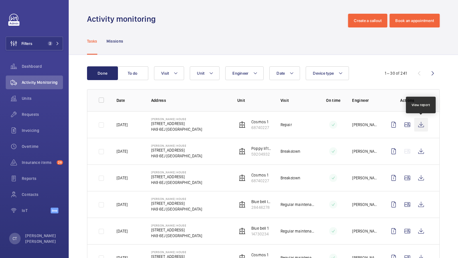
click at [422, 124] on wm-front-icon-button at bounding box center [422, 125] width 14 height 14
click at [54, 51] on div "Filters 2 Dashboard Activity Monitoring Units Requests Invoicing Overtime Insur…" at bounding box center [34, 117] width 57 height 206
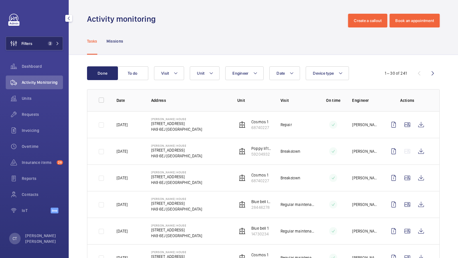
click at [58, 46] on span "2" at bounding box center [53, 43] width 14 height 5
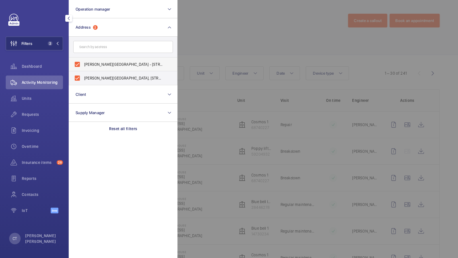
click at [107, 65] on span "[PERSON_NAME][GEOGRAPHIC_DATA] - [STREET_ADDRESS]" at bounding box center [123, 65] width 79 height 6
click at [83, 65] on input "[PERSON_NAME][GEOGRAPHIC_DATA] - [STREET_ADDRESS]" at bounding box center [77, 64] width 11 height 11
checkbox input "false"
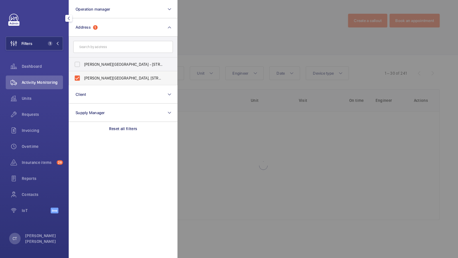
click at [100, 77] on span "[PERSON_NAME][GEOGRAPHIC_DATA], [STREET_ADDRESS]" at bounding box center [123, 78] width 79 height 6
click at [83, 77] on input "[PERSON_NAME][GEOGRAPHIC_DATA], [STREET_ADDRESS]" at bounding box center [77, 77] width 11 height 11
checkbox input "false"
click at [105, 49] on input "text" at bounding box center [123, 47] width 100 height 12
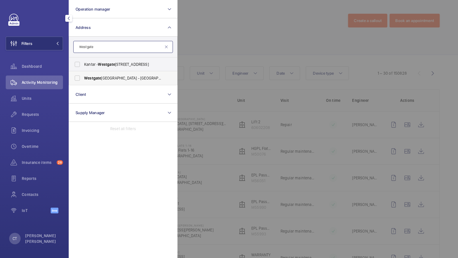
type input "Westgate"
click at [89, 74] on label "[GEOGRAPHIC_DATA] - [STREET_ADDRESS]" at bounding box center [119, 78] width 100 height 14
click at [83, 74] on input "[GEOGRAPHIC_DATA] - [STREET_ADDRESS]" at bounding box center [77, 77] width 11 height 11
checkbox input "true"
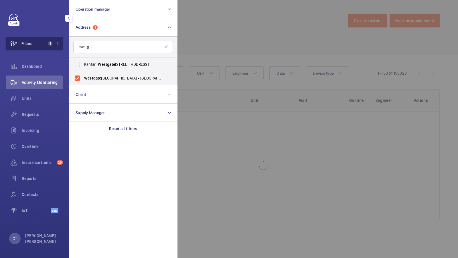
click at [52, 38] on button "Filters 1" at bounding box center [34, 44] width 57 height 14
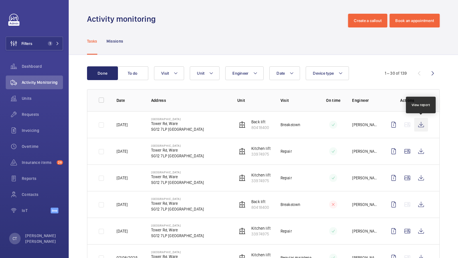
click at [424, 119] on wm-front-icon-button at bounding box center [422, 125] width 14 height 14
click at [37, 115] on span "Requests" at bounding box center [42, 115] width 41 height 6
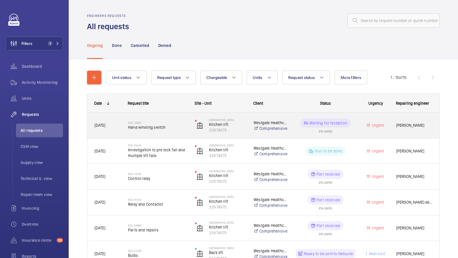
click at [158, 121] on div "R25-11649 Hand winding switch" at bounding box center [158, 125] width 60 height 17
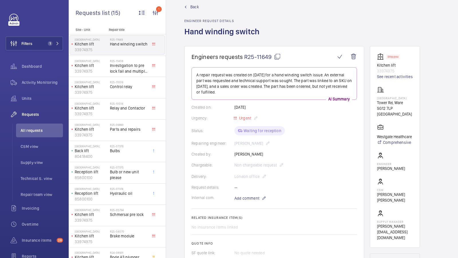
scroll to position [12, 0]
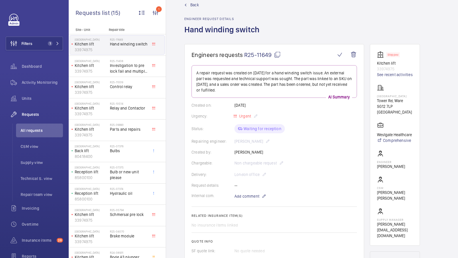
click at [276, 53] on mat-icon at bounding box center [277, 54] width 7 height 7
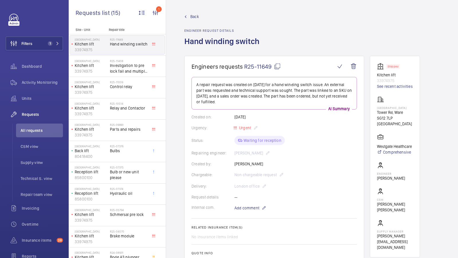
click at [195, 15] on span "Back" at bounding box center [195, 17] width 9 height 6
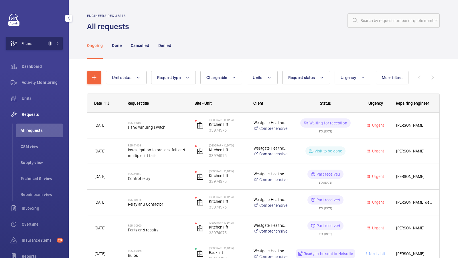
click at [53, 42] on span "1" at bounding box center [53, 43] width 14 height 5
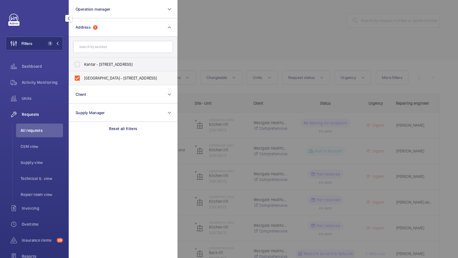
click at [109, 80] on span "[GEOGRAPHIC_DATA] - [STREET_ADDRESS]" at bounding box center [123, 78] width 79 height 6
click at [83, 80] on input "[GEOGRAPHIC_DATA] - [STREET_ADDRESS]" at bounding box center [77, 77] width 11 height 11
checkbox input "false"
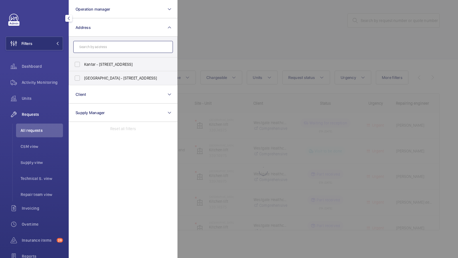
click at [121, 46] on input "text" at bounding box center [123, 47] width 100 height 12
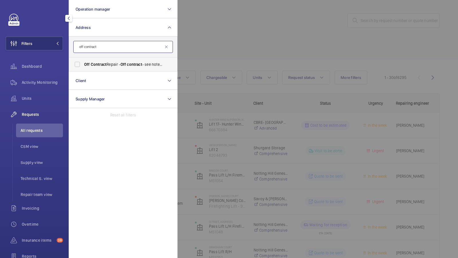
type input "off contract"
click at [87, 67] on span "Off Contract Repair - Off contract - see notes in description, [GEOGRAPHIC_DATA…" at bounding box center [123, 65] width 79 height 6
click at [83, 67] on input "Off Contract Repair - Off contract - see notes in description, [GEOGRAPHIC_DATA…" at bounding box center [77, 64] width 11 height 11
checkbox input "true"
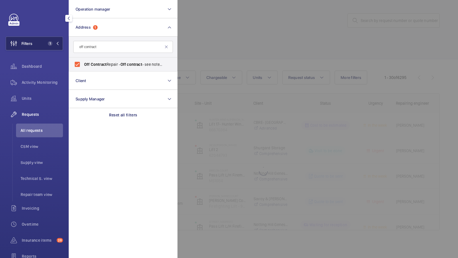
click at [48, 44] on span "1" at bounding box center [50, 43] width 5 height 5
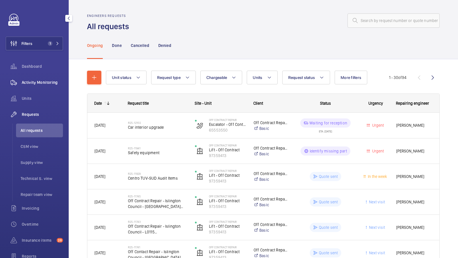
click at [48, 88] on div "Activity Monitoring" at bounding box center [34, 83] width 57 height 14
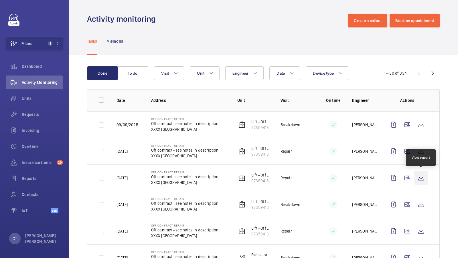
click at [420, 175] on wm-front-icon-button at bounding box center [422, 178] width 14 height 14
